Goal: Information Seeking & Learning: Learn about a topic

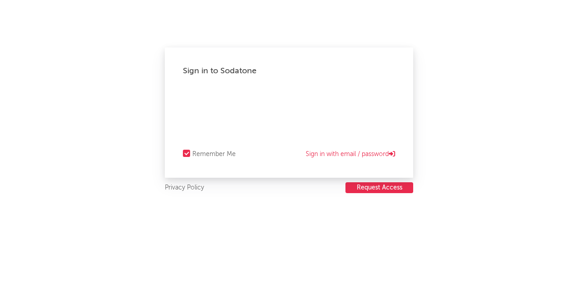
select select "recorded_music"
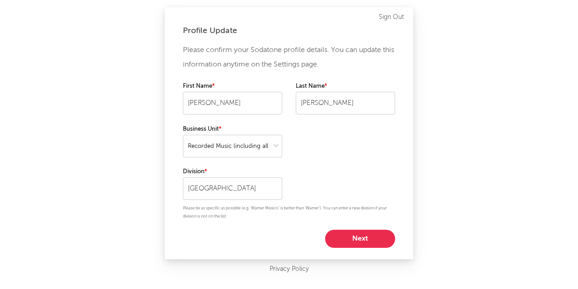
click at [364, 237] on button "Next" at bounding box center [360, 238] width 70 height 18
select select "marketing"
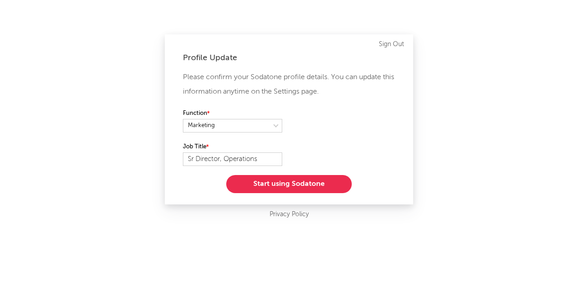
click at [281, 187] on button "Start using Sodatone" at bounding box center [289, 184] width 126 height 18
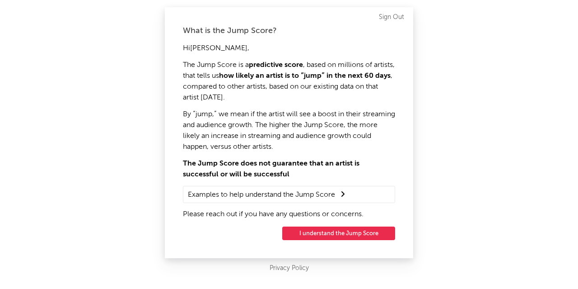
click at [304, 232] on button "I understand the Jump Score" at bounding box center [338, 233] width 113 height 14
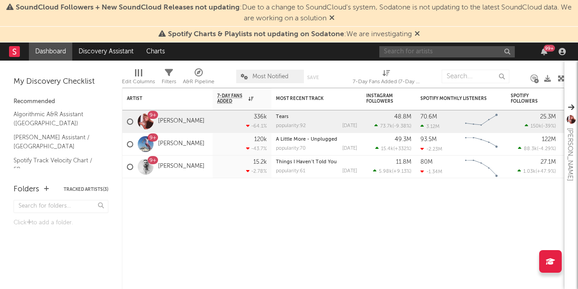
click at [414, 52] on input "text" at bounding box center [446, 51] width 135 height 11
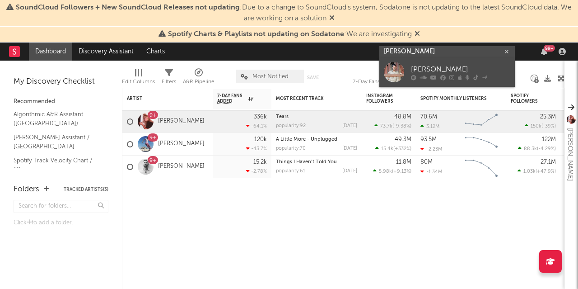
type input "[PERSON_NAME]"
click at [429, 73] on div "[PERSON_NAME]" at bounding box center [460, 69] width 99 height 11
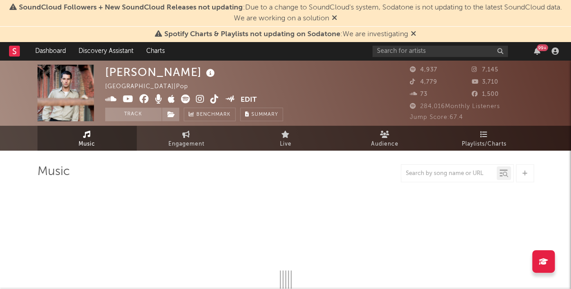
select select "6m"
